Goal: Information Seeking & Learning: Find specific fact

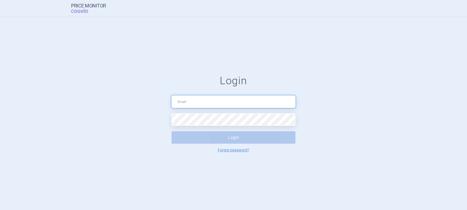
type input "[PERSON_NAME][EMAIL_ADDRESS][DOMAIN_NAME]"
click at [230, 134] on button "Login" at bounding box center [234, 137] width 124 height 12
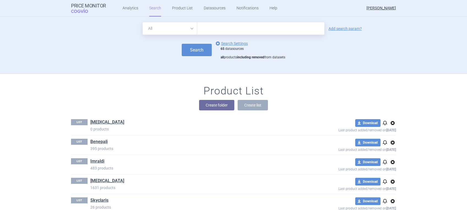
click at [221, 28] on input "text" at bounding box center [260, 28] width 127 height 12
type input "lenv"
click button "Search" at bounding box center [197, 50] width 30 height 12
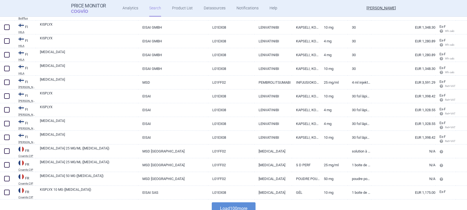
scroll to position [1306, 0]
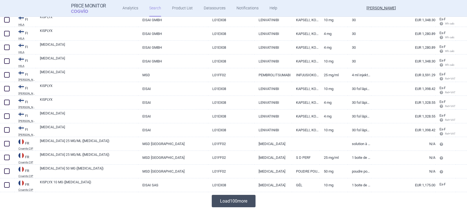
click at [227, 201] on button "Load 100 more" at bounding box center [234, 201] width 44 height 12
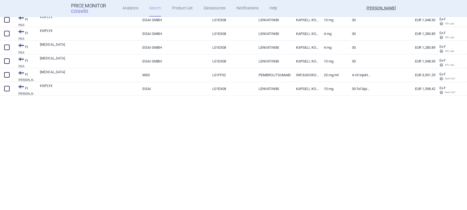
scroll to position [0, 0]
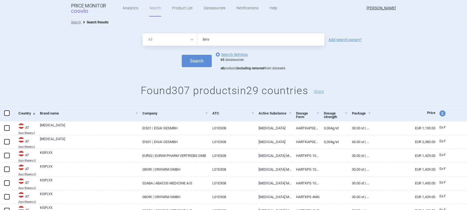
click at [232, 41] on input "lenv" at bounding box center [260, 39] width 127 height 12
type input "[MEDICAL_DATA]"
click at [196, 60] on button "Search" at bounding box center [197, 61] width 30 height 12
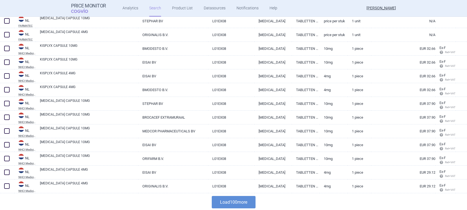
scroll to position [1306, 0]
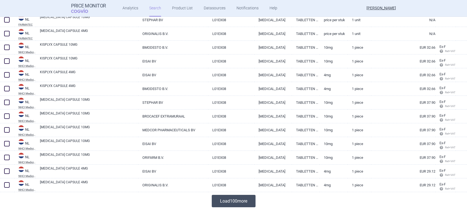
click at [227, 200] on button "Load 100 more" at bounding box center [234, 201] width 44 height 12
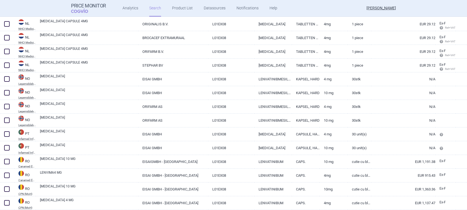
scroll to position [1577, 0]
